Goal: Information Seeking & Learning: Check status

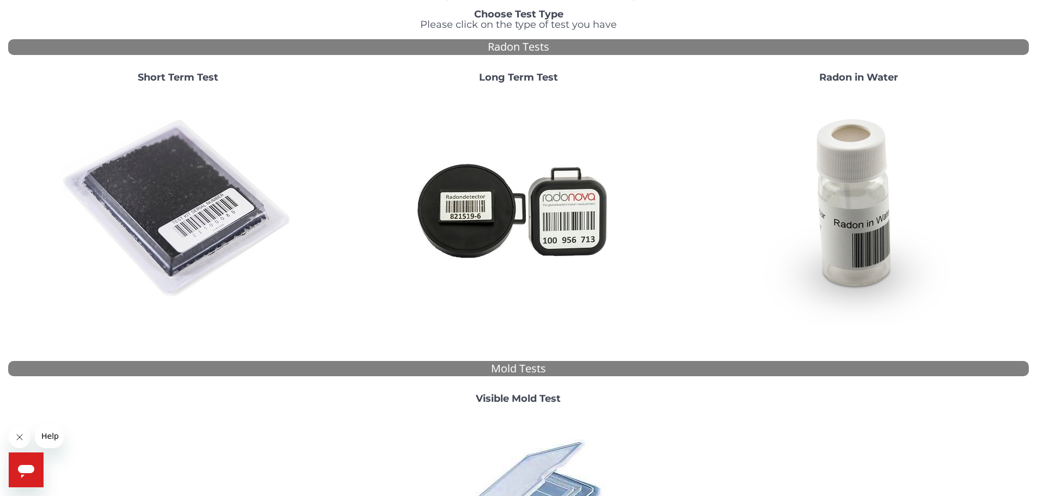
scroll to position [218, 0]
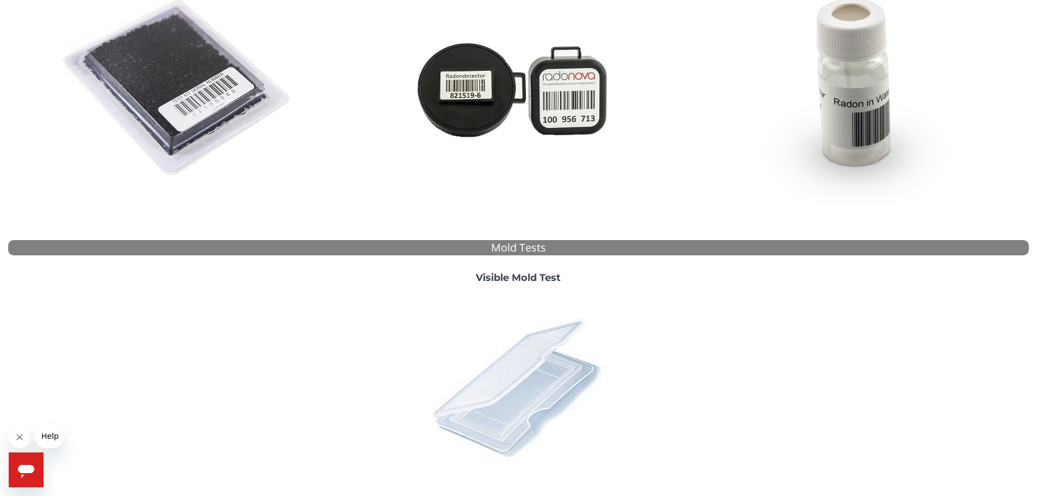
click at [564, 332] on img at bounding box center [518, 387] width 191 height 191
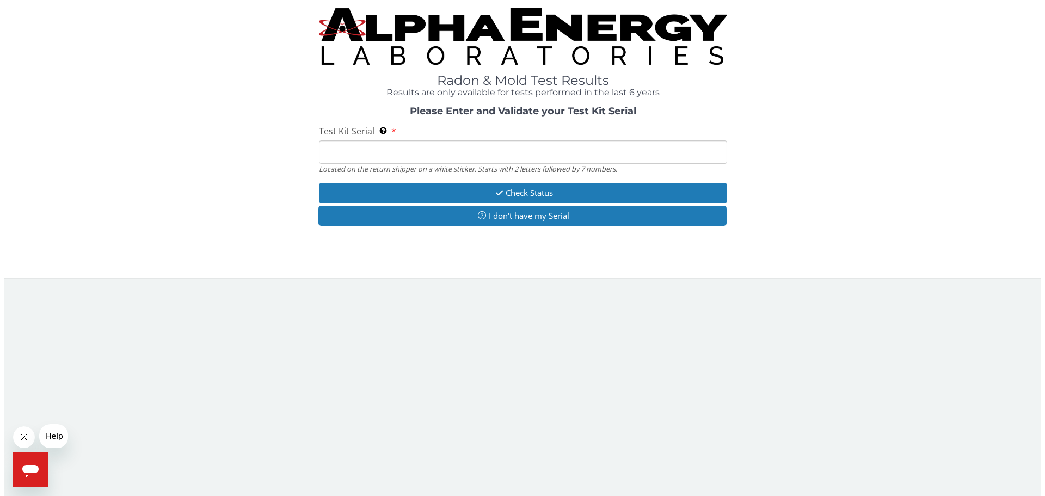
scroll to position [0, 0]
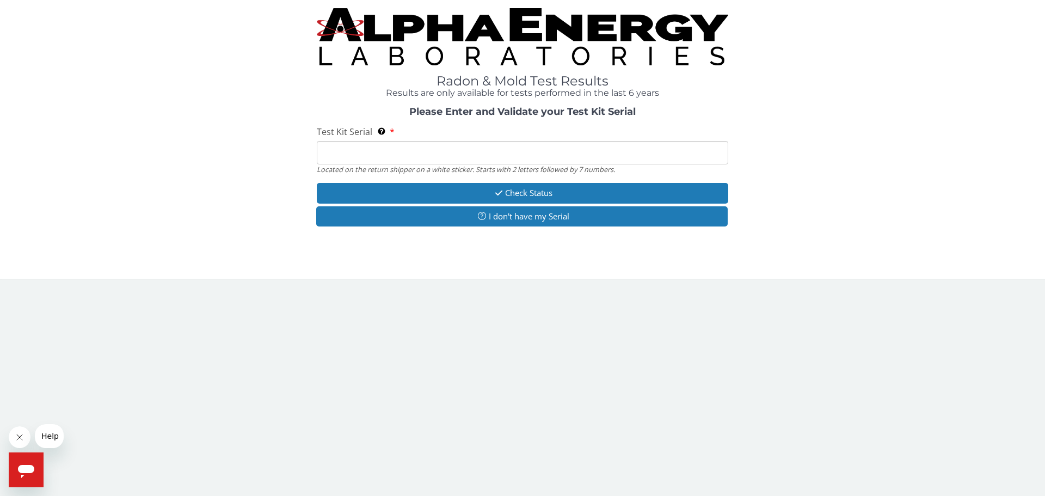
click at [387, 152] on input "Test Kit Serial Located on the return shipper on a white sticker. Starts with 2…" at bounding box center [523, 152] width 412 height 23
paste input "164544"
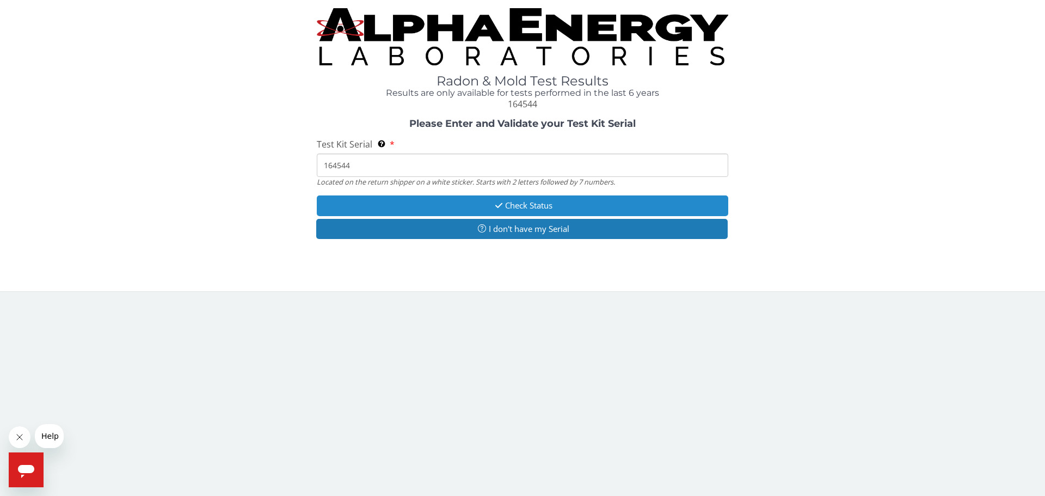
type input "164544"
click at [446, 202] on button "Check Status" at bounding box center [523, 205] width 412 height 20
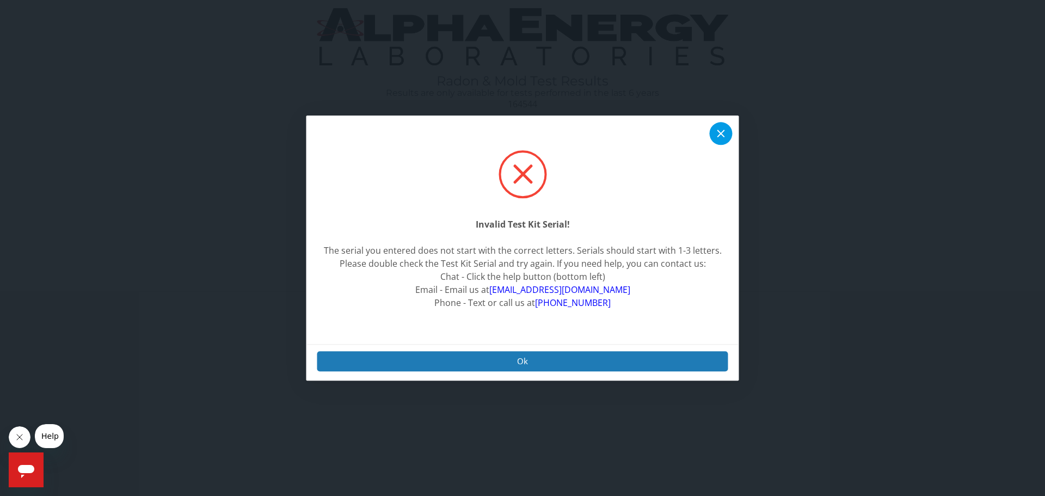
click at [720, 132] on icon at bounding box center [721, 133] width 13 height 13
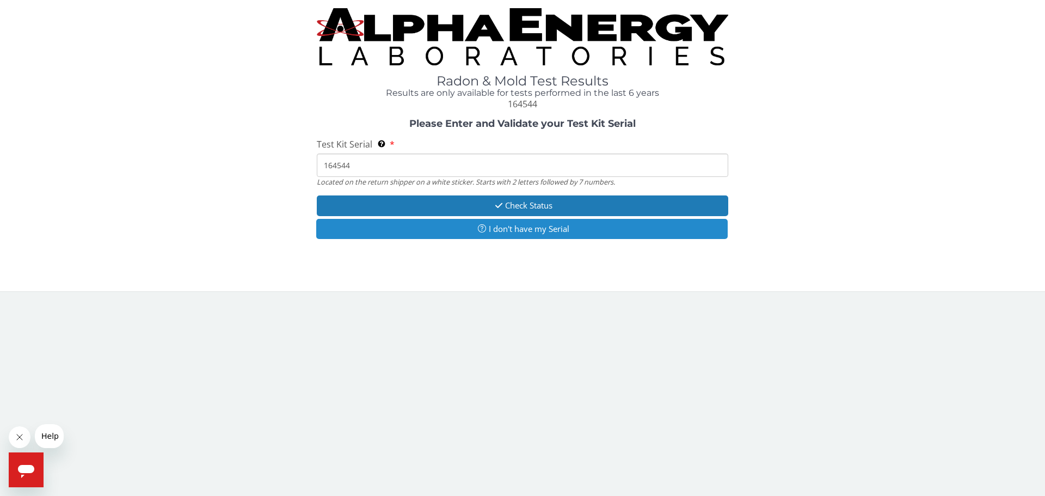
click at [429, 224] on button "I don't have my Serial" at bounding box center [522, 229] width 412 height 20
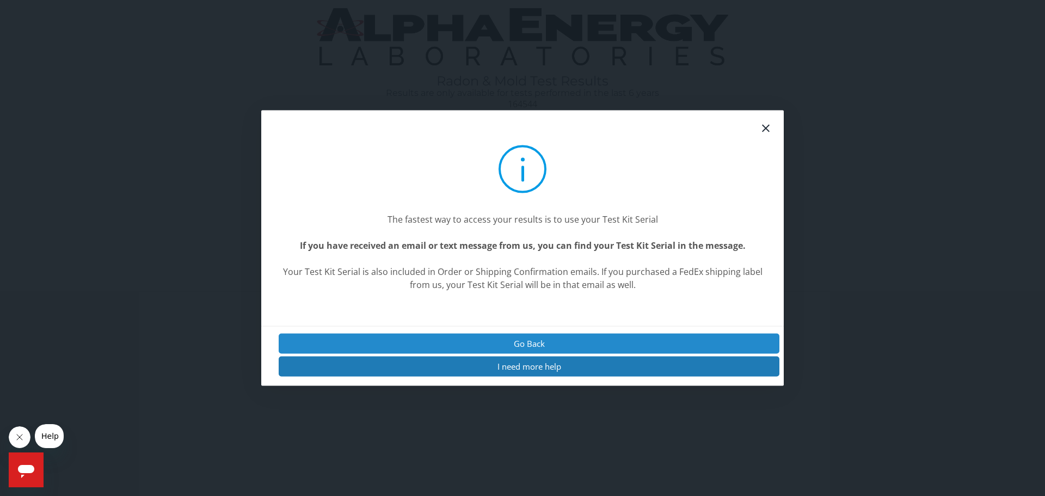
click at [507, 346] on button "Go Back" at bounding box center [529, 343] width 501 height 20
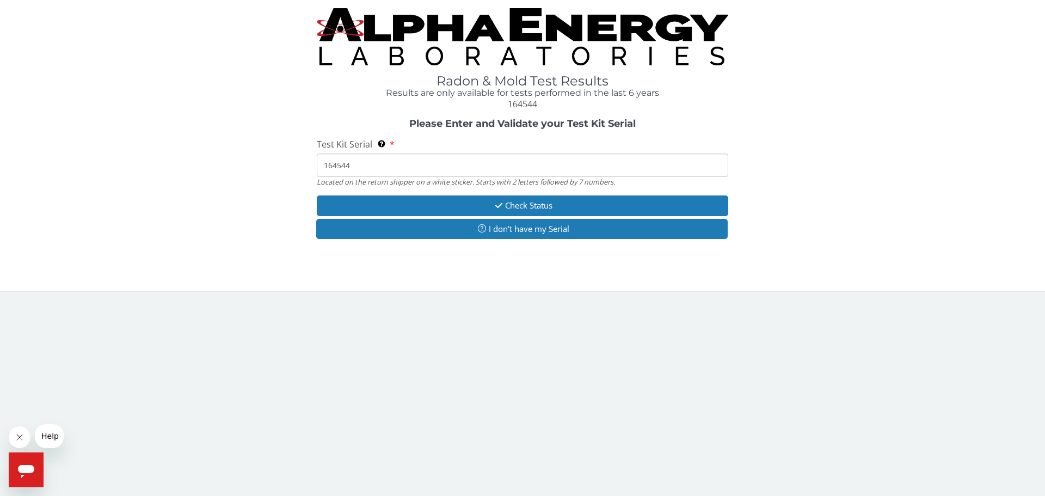
click at [511, 50] on img at bounding box center [523, 36] width 412 height 57
